Goal: Transaction & Acquisition: Purchase product/service

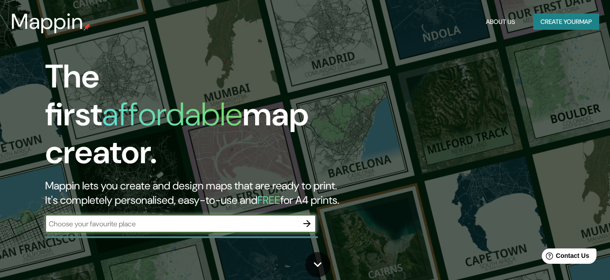
click at [165, 219] on input "text" at bounding box center [171, 224] width 253 height 10
paste input "-9.07173812078618, -78.59841533858308"
type input "-9.07173812078618, -78.59841533858308"
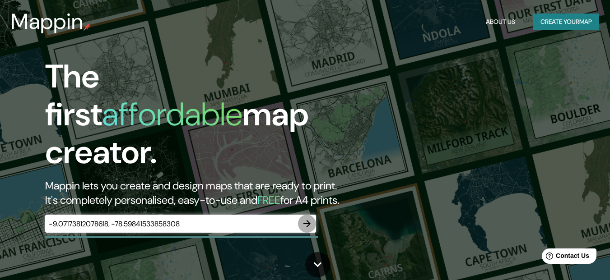
click at [307, 218] on icon "button" at bounding box center [306, 223] width 11 height 11
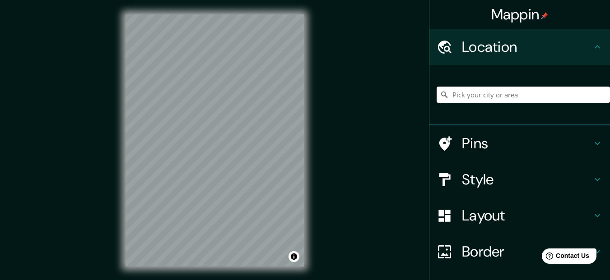
click at [492, 98] on input "Pick your city or area" at bounding box center [522, 95] width 173 height 16
click at [243, 142] on div at bounding box center [243, 140] width 7 height 7
click at [485, 97] on input "Pick your city or area" at bounding box center [522, 95] width 173 height 16
paste input "-9.07173812078618, -78.59841533858308"
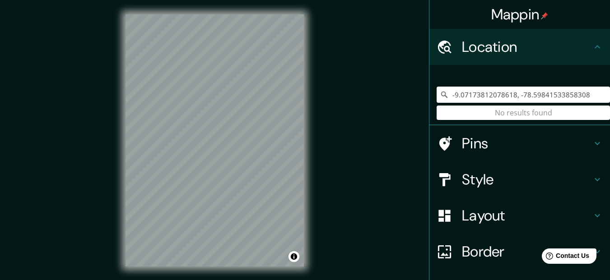
click at [596, 99] on input "-9.07173812078618, -78.59841533858308" at bounding box center [522, 95] width 173 height 16
drag, startPoint x: 595, startPoint y: 99, endPoint x: 412, endPoint y: 106, distance: 182.9
click at [412, 106] on div "Mappin Location [GEOGRAPHIC_DATA] No results found Pins Style Layout Border Cho…" at bounding box center [305, 148] width 610 height 296
type input "C"
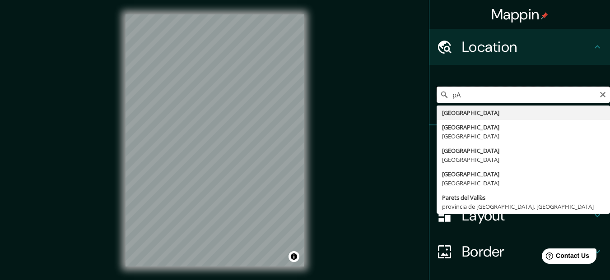
type input "p"
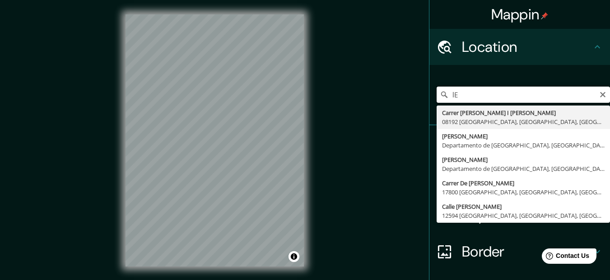
type input "l"
click at [445, 97] on input "[PERSON_NAME]" at bounding box center [522, 95] width 173 height 16
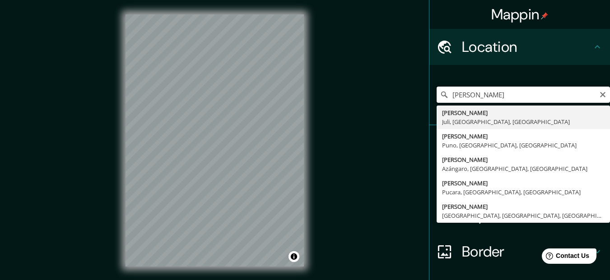
click at [520, 98] on input "[PERSON_NAME]" at bounding box center [522, 95] width 173 height 16
type input "[PERSON_NAME]"
